Goal: Task Accomplishment & Management: Use online tool/utility

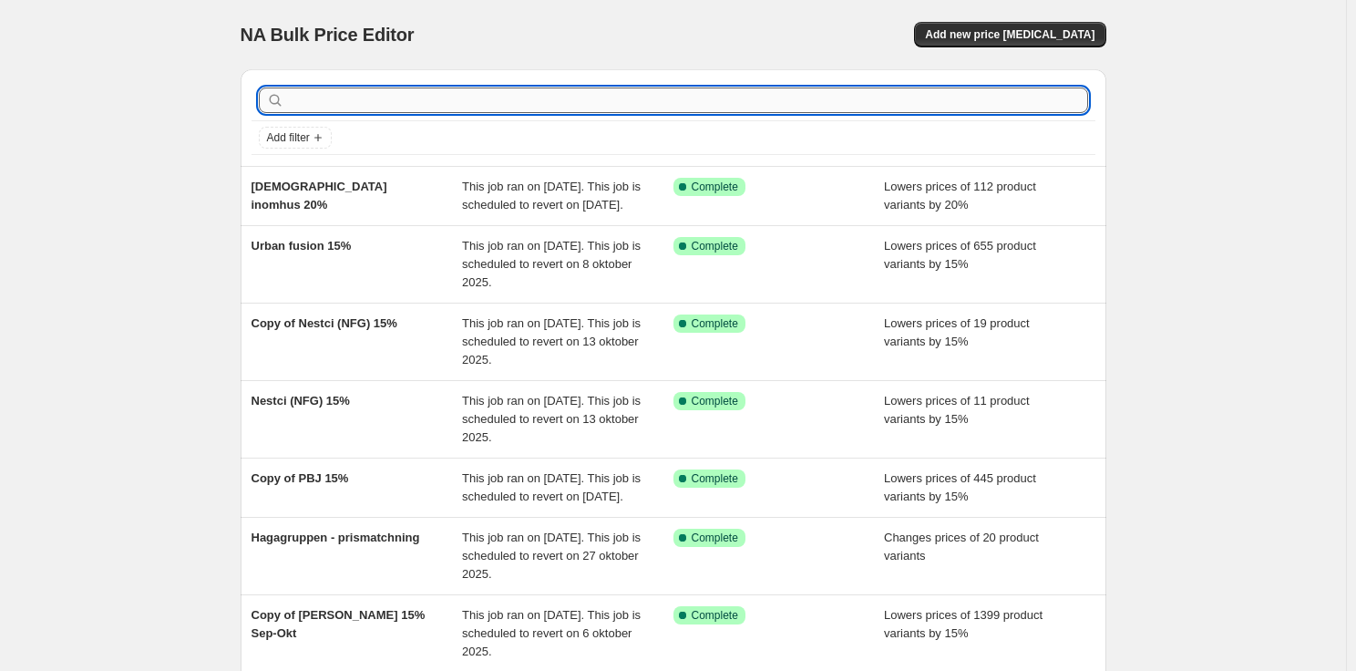
click at [711, 110] on input "text" at bounding box center [688, 101] width 800 height 26
type input "brafab"
